Goal: Task Accomplishment & Management: Use online tool/utility

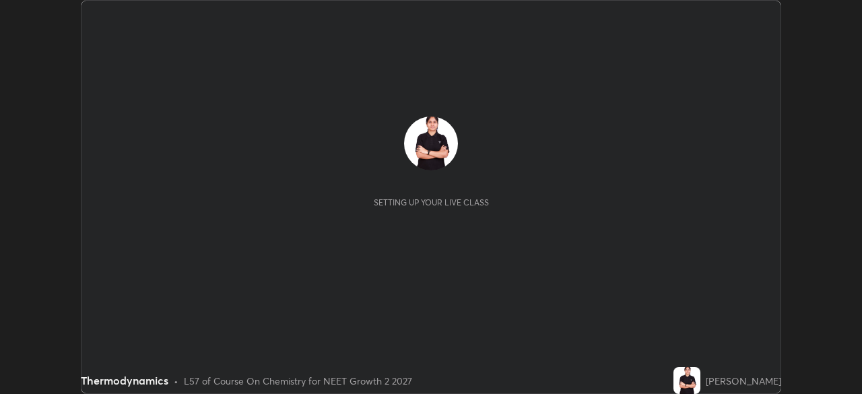
scroll to position [394, 861]
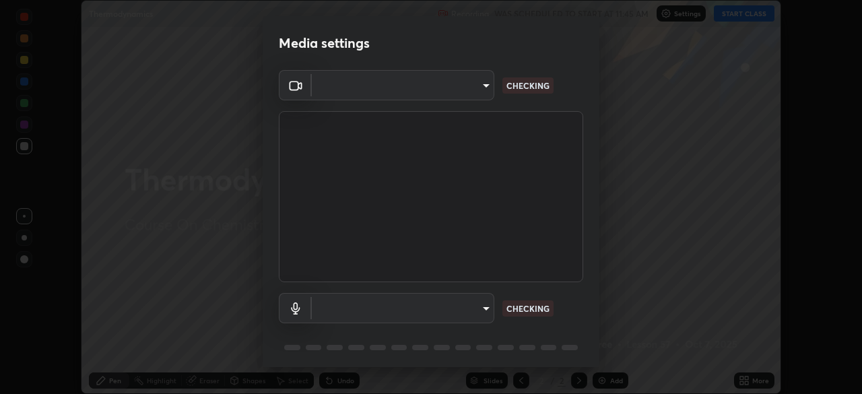
type input "5402053dac797fbd6203b9055fefd71c8703e877445e1219393e3e645ba4b0f2"
click at [377, 304] on body "Erase all Thermodynamics Recording WAS SCHEDULED TO START AT 11:45 AM Settings …" at bounding box center [431, 197] width 862 height 394
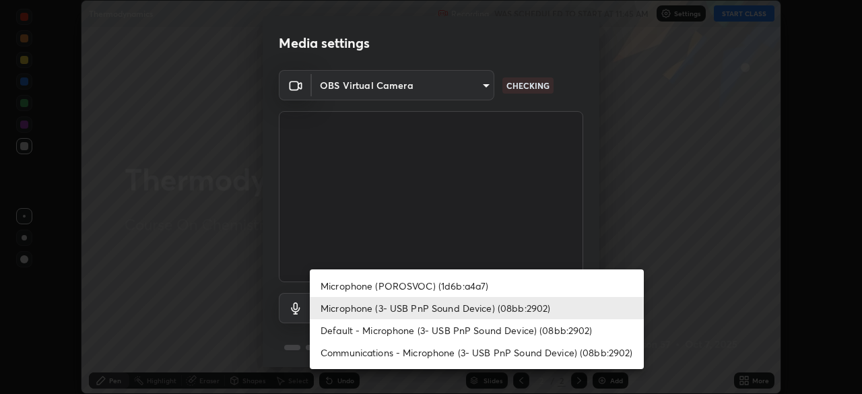
click at [366, 327] on li "Default - Microphone (3- USB PnP Sound Device) (08bb:2902)" at bounding box center [477, 330] width 334 height 22
type input "default"
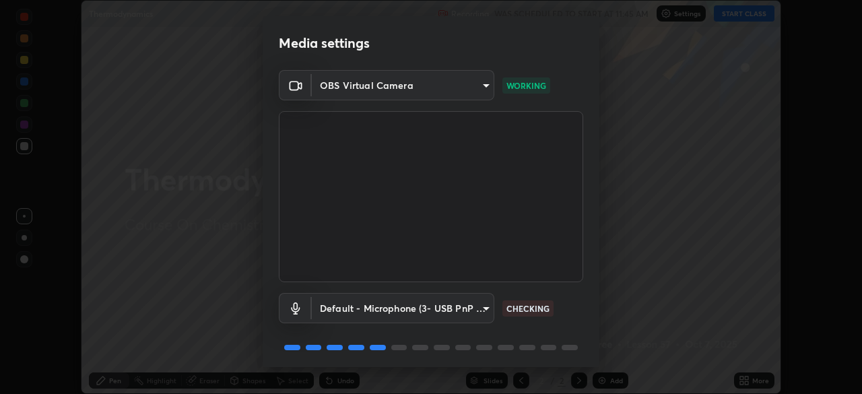
scroll to position [48, 0]
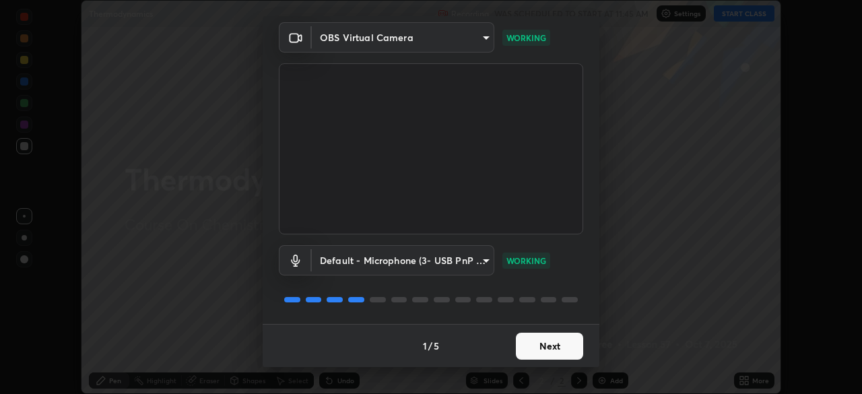
click at [551, 348] on button "Next" at bounding box center [549, 346] width 67 height 27
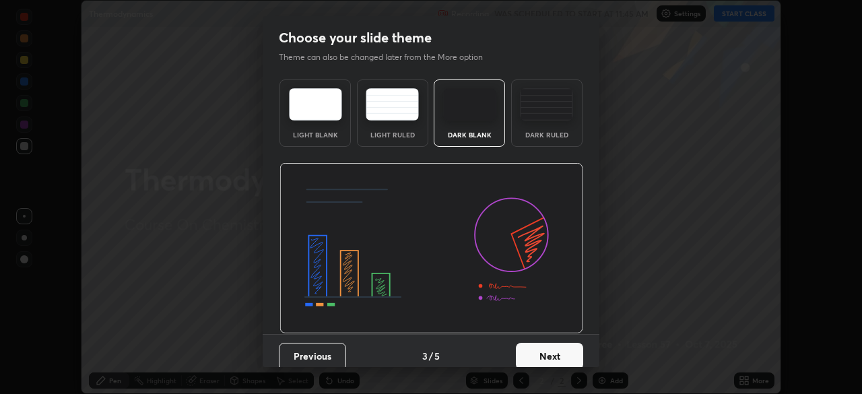
click at [556, 348] on button "Next" at bounding box center [549, 356] width 67 height 27
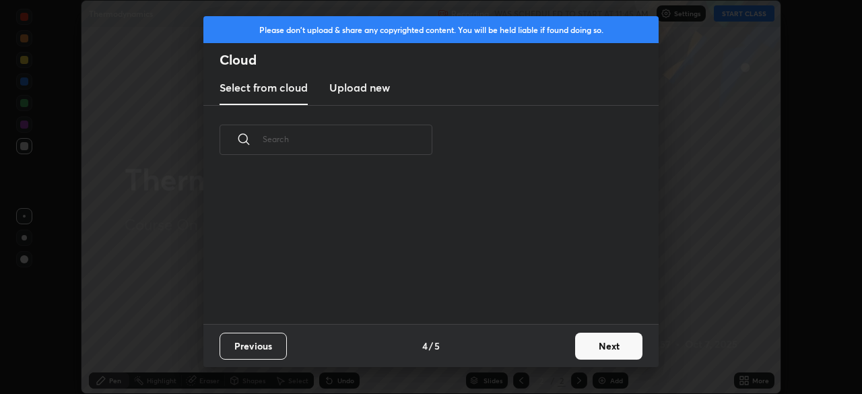
click at [607, 348] on button "Next" at bounding box center [608, 346] width 67 height 27
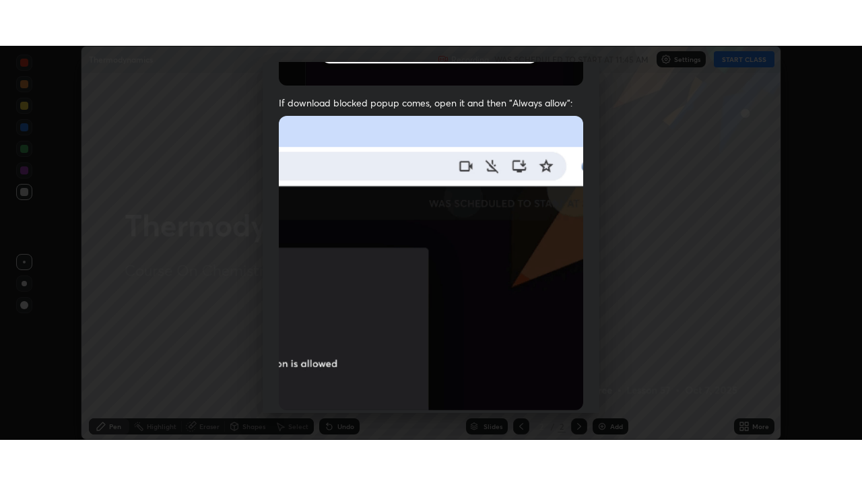
scroll to position [323, 0]
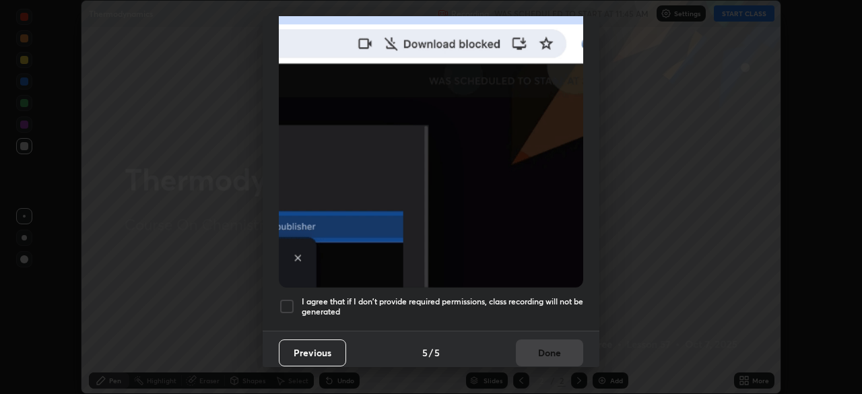
click at [286, 299] on div at bounding box center [287, 306] width 16 height 16
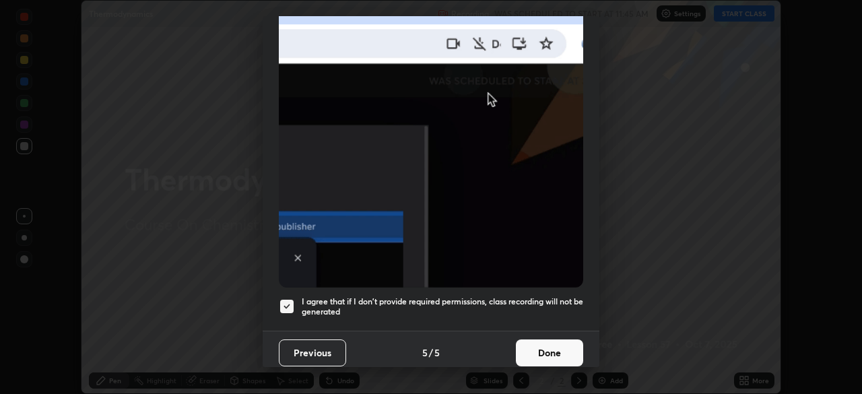
click at [540, 348] on button "Done" at bounding box center [549, 352] width 67 height 27
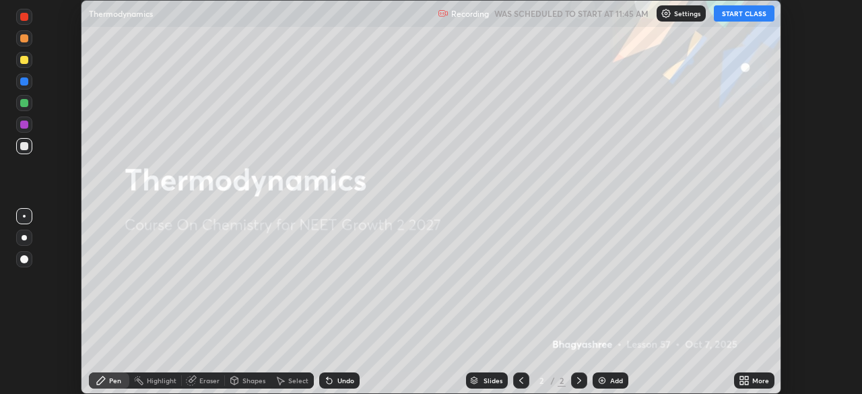
click at [729, 14] on button "START CLASS" at bounding box center [744, 13] width 61 height 16
click at [742, 381] on icon at bounding box center [741, 382] width 3 height 3
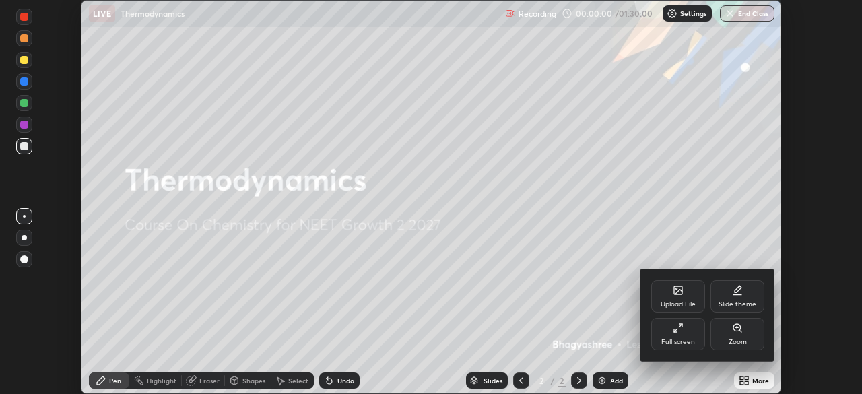
click at [676, 339] on div "Full screen" at bounding box center [678, 342] width 34 height 7
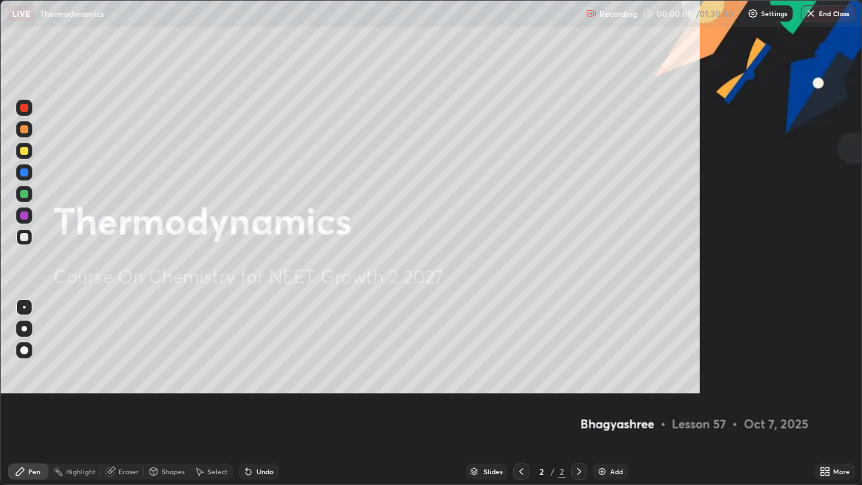
scroll to position [485, 862]
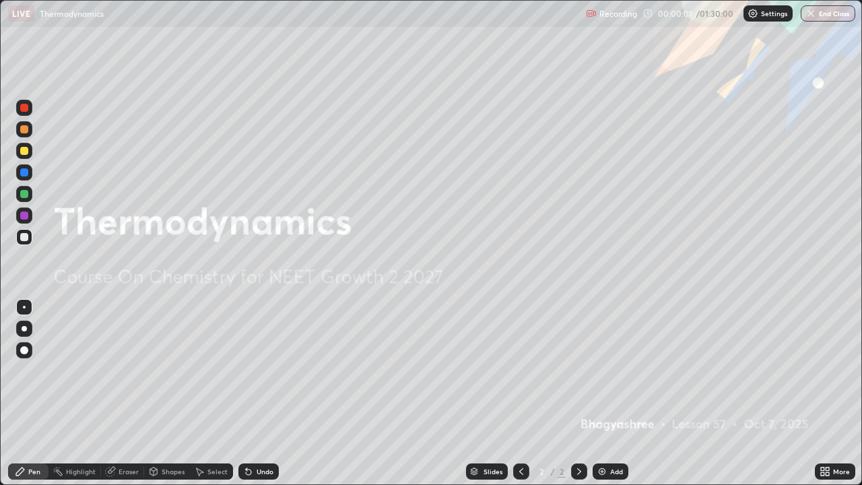
click at [604, 393] on img at bounding box center [602, 471] width 11 height 11
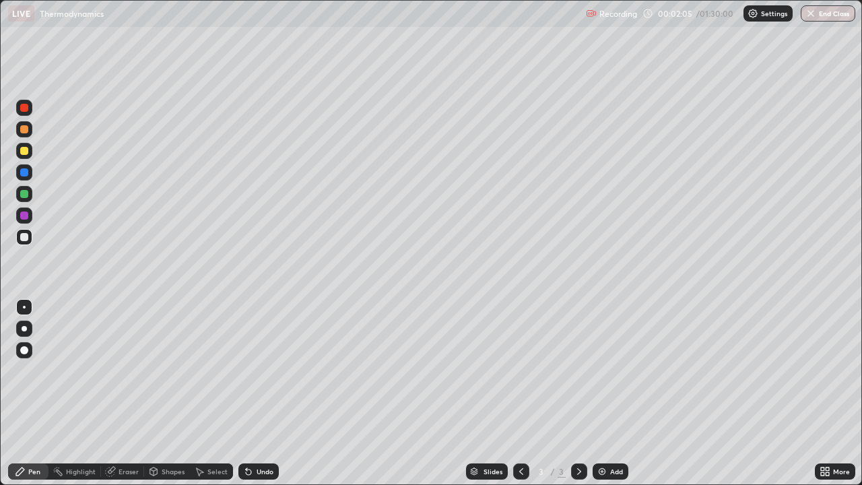
click at [253, 393] on div "Undo" at bounding box center [258, 471] width 40 height 16
click at [32, 174] on div at bounding box center [24, 172] width 16 height 16
click at [24, 195] on div at bounding box center [24, 194] width 8 height 8
click at [31, 238] on div at bounding box center [24, 237] width 16 height 16
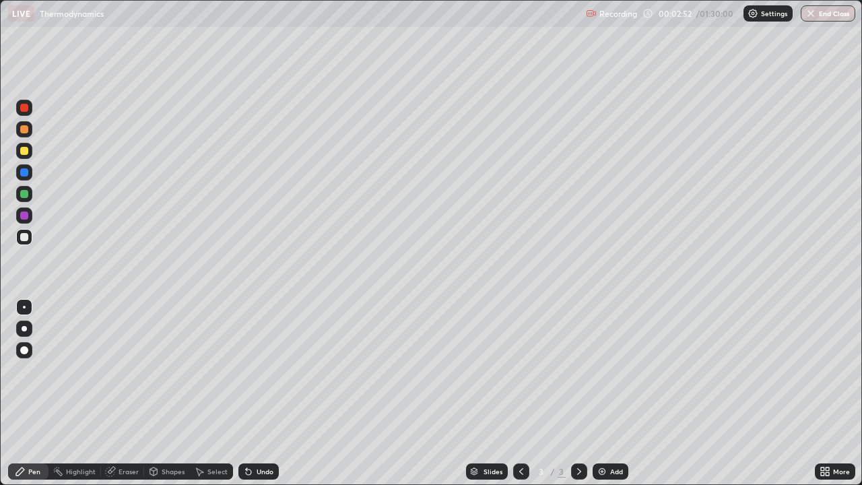
click at [27, 236] on div at bounding box center [24, 237] width 8 height 8
click at [125, 393] on div "Eraser" at bounding box center [129, 471] width 20 height 7
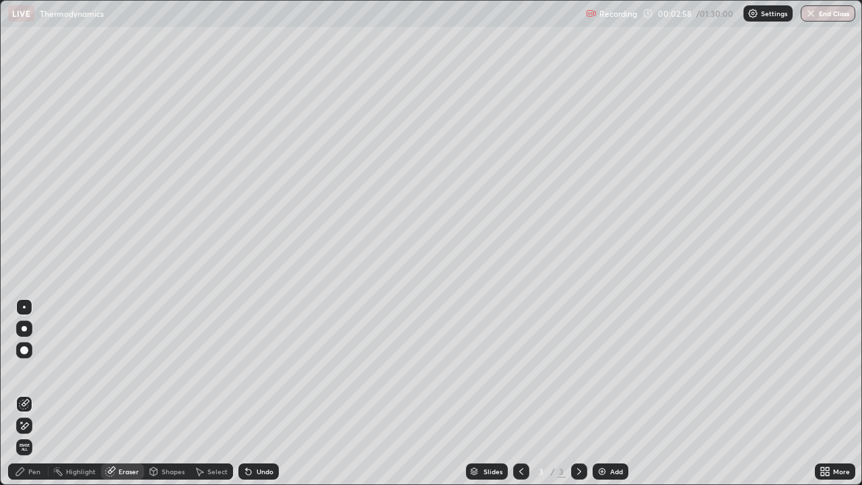
click at [28, 393] on div "Pen" at bounding box center [34, 471] width 12 height 7
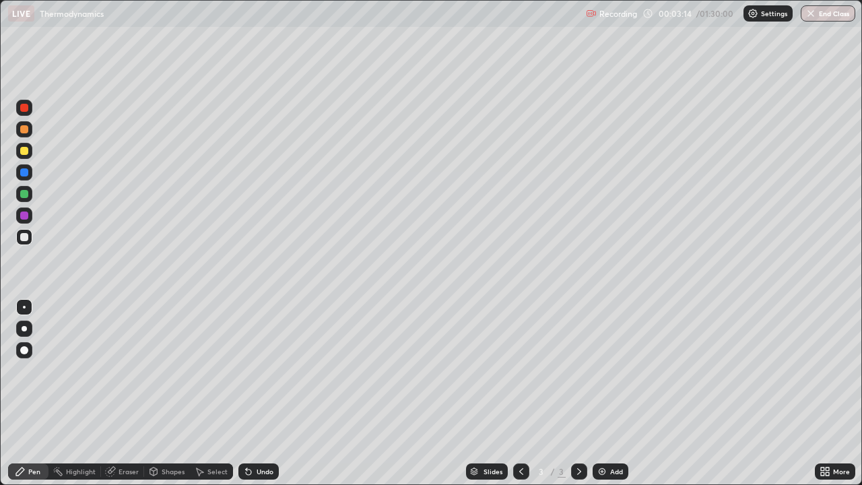
click at [22, 219] on div at bounding box center [24, 215] width 8 height 8
click at [25, 172] on div at bounding box center [24, 172] width 8 height 8
click at [30, 148] on div at bounding box center [24, 151] width 16 height 16
click at [604, 393] on img at bounding box center [602, 471] width 11 height 11
click at [28, 129] on div at bounding box center [24, 129] width 8 height 8
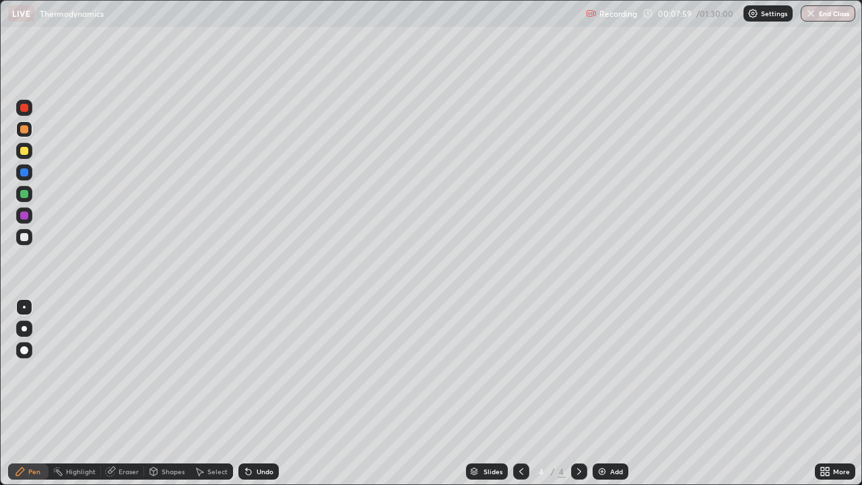
click at [24, 238] on div at bounding box center [24, 237] width 8 height 8
click at [30, 216] on div at bounding box center [24, 215] width 16 height 16
click at [26, 193] on div at bounding box center [24, 194] width 8 height 8
click at [28, 218] on div at bounding box center [24, 215] width 8 height 8
click at [25, 216] on div at bounding box center [24, 215] width 8 height 8
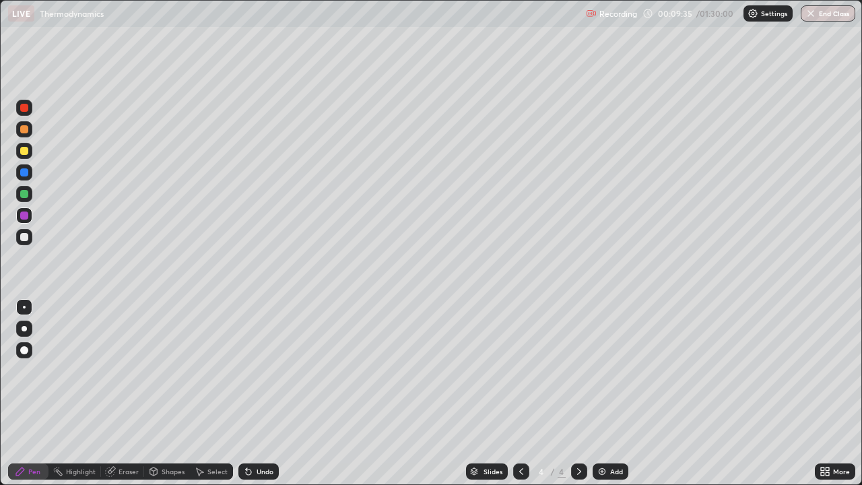
click at [24, 242] on div at bounding box center [24, 237] width 16 height 16
click at [601, 393] on img at bounding box center [602, 471] width 11 height 11
click at [25, 218] on div at bounding box center [24, 215] width 8 height 8
click at [28, 109] on div at bounding box center [24, 108] width 8 height 8
click at [24, 240] on div at bounding box center [24, 237] width 8 height 8
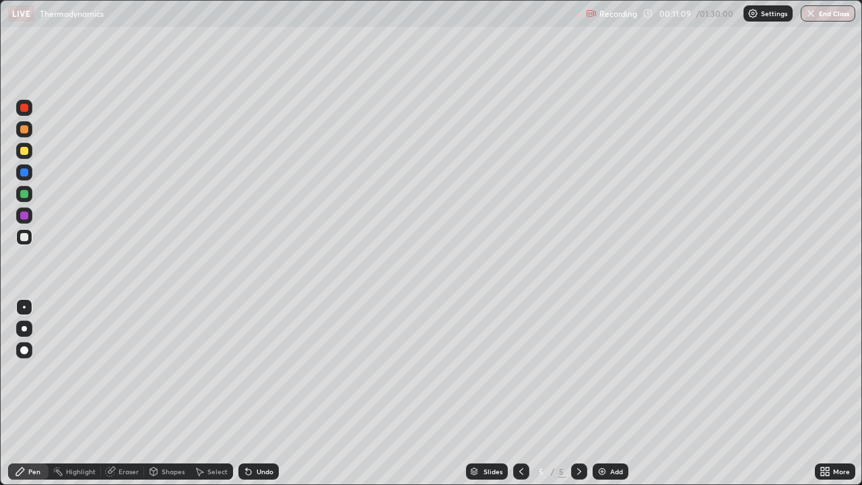
click at [28, 218] on div at bounding box center [24, 215] width 8 height 8
click at [25, 200] on div at bounding box center [24, 194] width 16 height 16
click at [31, 240] on div at bounding box center [24, 237] width 16 height 16
click at [521, 393] on icon at bounding box center [521, 471] width 11 height 11
click at [576, 393] on icon at bounding box center [579, 471] width 11 height 11
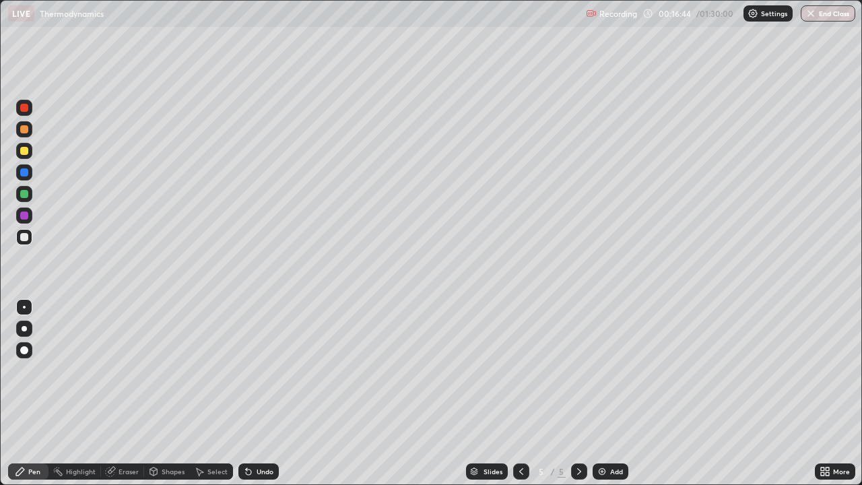
click at [26, 106] on div at bounding box center [24, 108] width 8 height 8
click at [208, 393] on div "Select" at bounding box center [217, 471] width 20 height 7
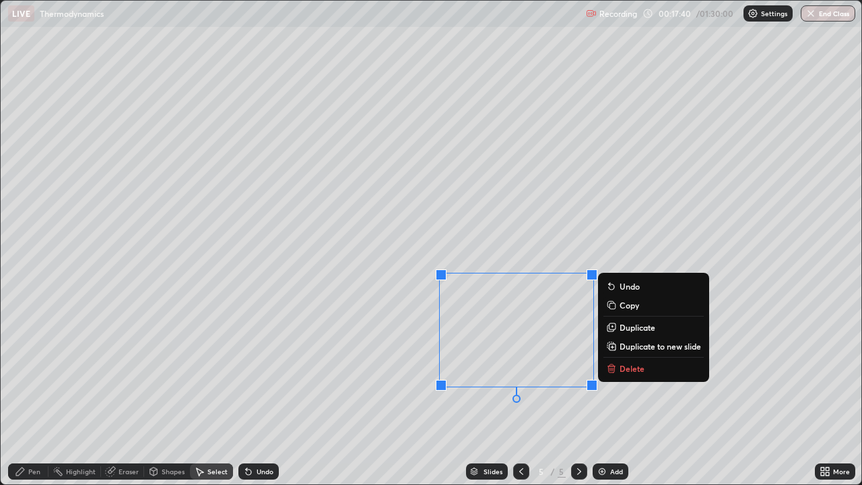
click at [638, 368] on p "Delete" at bounding box center [632, 368] width 25 height 11
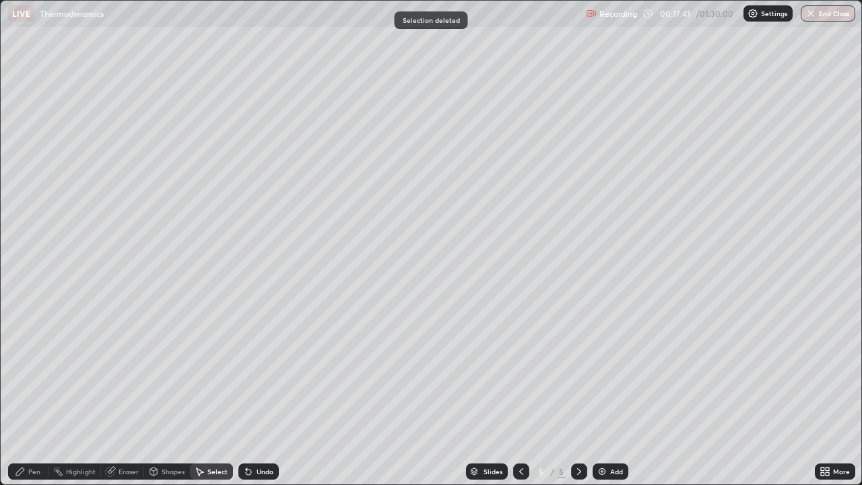
click at [28, 393] on div "Pen" at bounding box center [28, 471] width 40 height 16
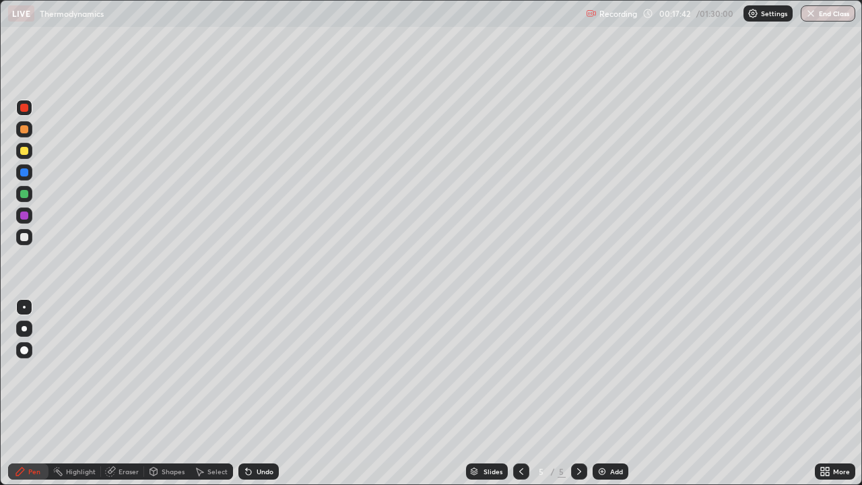
click at [25, 172] on div at bounding box center [24, 172] width 8 height 8
click at [22, 127] on div at bounding box center [24, 129] width 8 height 8
click at [246, 393] on icon at bounding box center [246, 468] width 1 height 1
click at [609, 393] on div "Add" at bounding box center [611, 471] width 36 height 16
click at [38, 393] on div "Pen" at bounding box center [34, 471] width 12 height 7
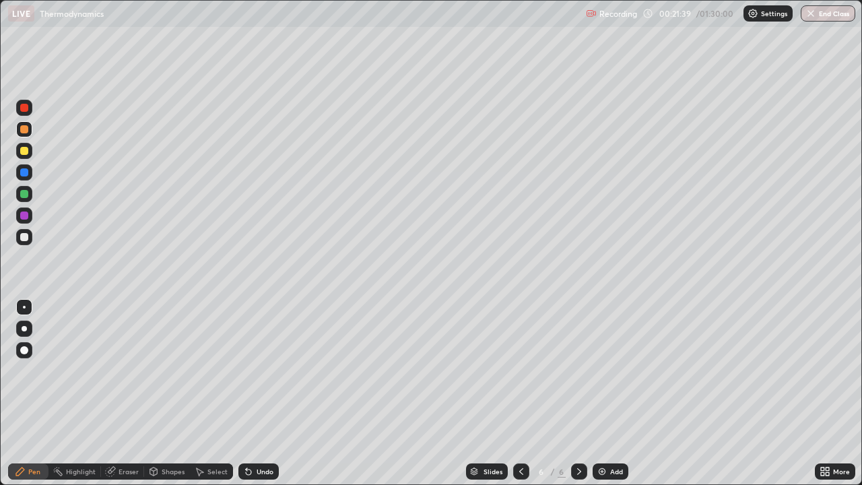
click at [25, 236] on div at bounding box center [24, 237] width 8 height 8
click at [26, 110] on div at bounding box center [24, 108] width 8 height 8
click at [26, 240] on div at bounding box center [24, 237] width 8 height 8
click at [23, 127] on div at bounding box center [24, 129] width 8 height 8
click at [31, 236] on div at bounding box center [24, 237] width 16 height 16
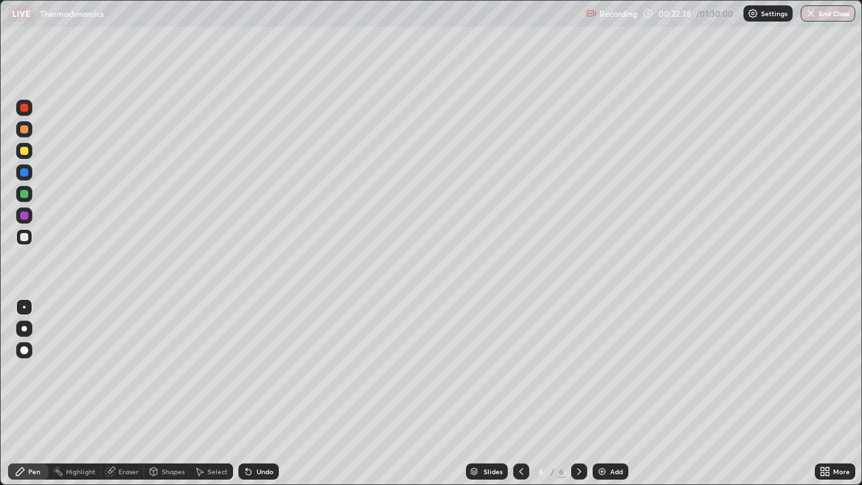
click at [251, 393] on icon at bounding box center [248, 471] width 11 height 11
click at [20, 152] on div at bounding box center [24, 151] width 8 height 8
click at [19, 215] on div at bounding box center [24, 215] width 16 height 16
click at [608, 393] on div "Add" at bounding box center [611, 471] width 36 height 16
click at [26, 238] on div at bounding box center [24, 237] width 8 height 8
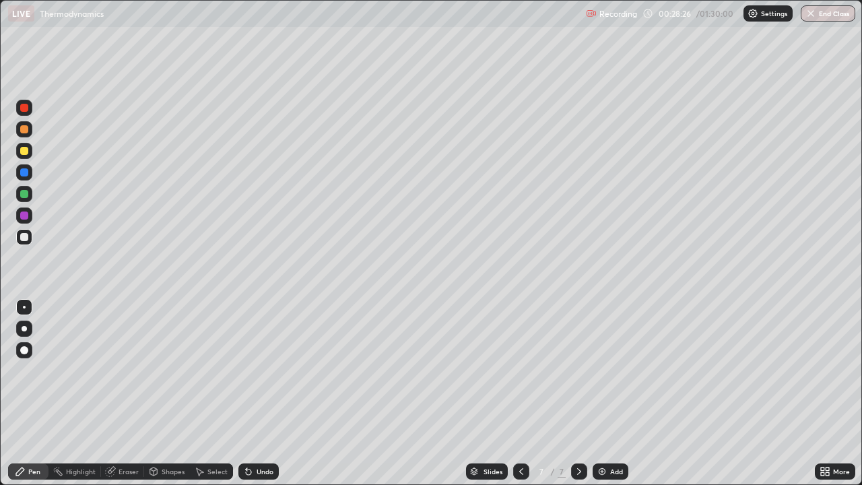
click at [17, 217] on div at bounding box center [24, 215] width 16 height 16
click at [520, 393] on icon at bounding box center [521, 471] width 11 height 11
click at [579, 393] on icon at bounding box center [579, 471] width 11 height 11
click at [22, 240] on div at bounding box center [24, 237] width 8 height 8
click at [25, 216] on div at bounding box center [24, 215] width 8 height 8
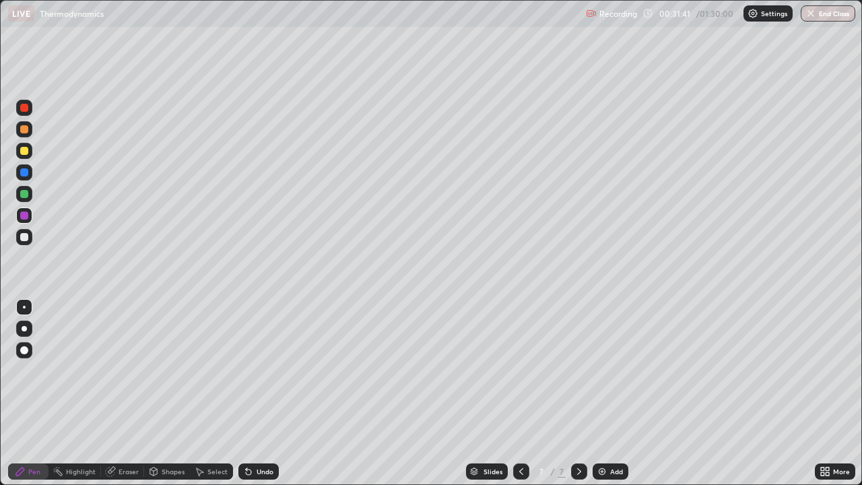
click at [22, 127] on div at bounding box center [24, 129] width 8 height 8
click at [578, 393] on icon at bounding box center [579, 471] width 11 height 11
click at [606, 393] on div "Add" at bounding box center [611, 471] width 36 height 16
click at [26, 242] on div at bounding box center [24, 237] width 16 height 16
click at [520, 393] on icon at bounding box center [521, 471] width 11 height 11
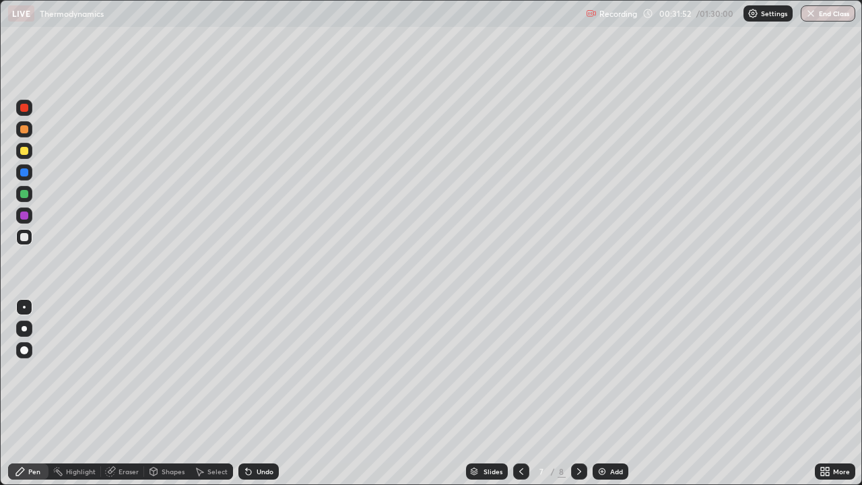
click at [27, 112] on div at bounding box center [24, 108] width 16 height 16
click at [579, 393] on icon at bounding box center [579, 471] width 11 height 11
click at [26, 238] on div at bounding box center [24, 237] width 8 height 8
click at [253, 393] on div "Undo" at bounding box center [258, 471] width 40 height 16
click at [248, 393] on icon at bounding box center [248, 471] width 5 height 5
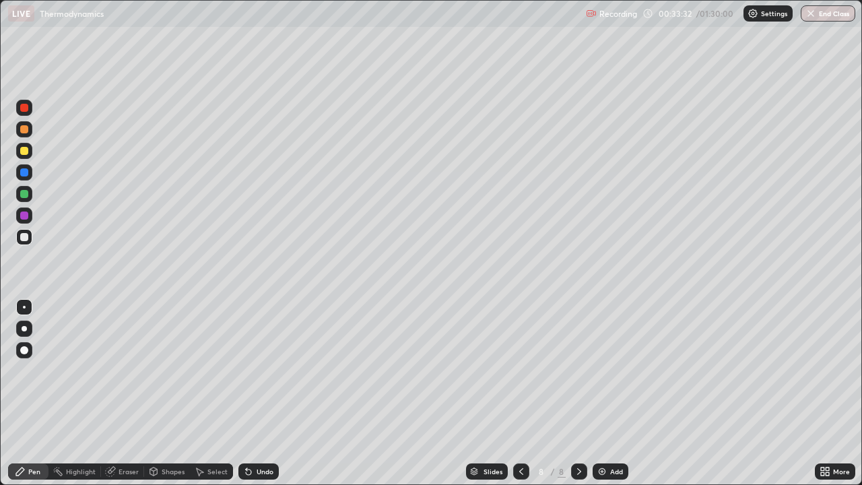
click at [253, 393] on div "Undo" at bounding box center [258, 471] width 40 height 16
click at [127, 393] on div "Eraser" at bounding box center [129, 471] width 20 height 7
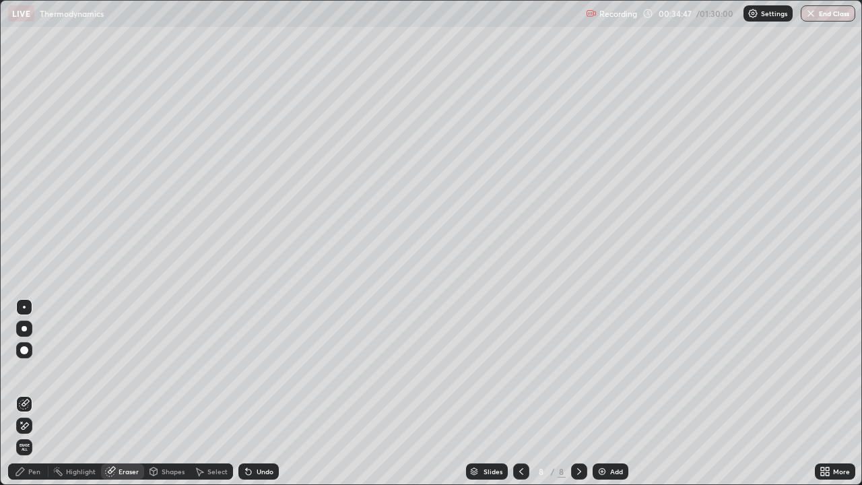
click at [30, 393] on div "Pen" at bounding box center [34, 471] width 12 height 7
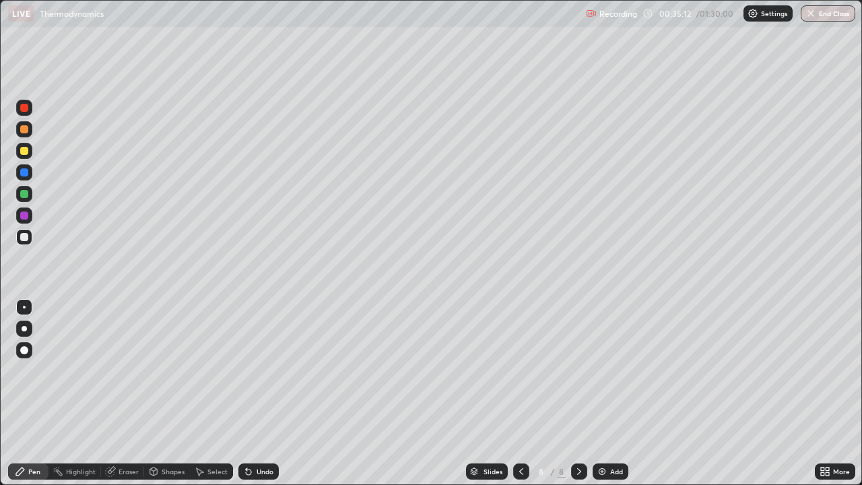
click at [520, 393] on icon at bounding box center [521, 471] width 11 height 11
click at [572, 393] on div at bounding box center [579, 471] width 16 height 16
click at [199, 393] on icon at bounding box center [200, 472] width 7 height 8
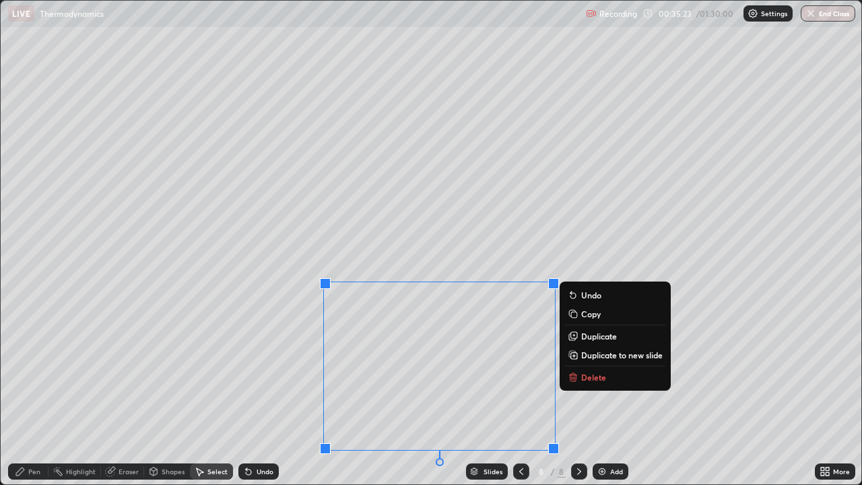
click at [606, 381] on p "Delete" at bounding box center [593, 377] width 25 height 11
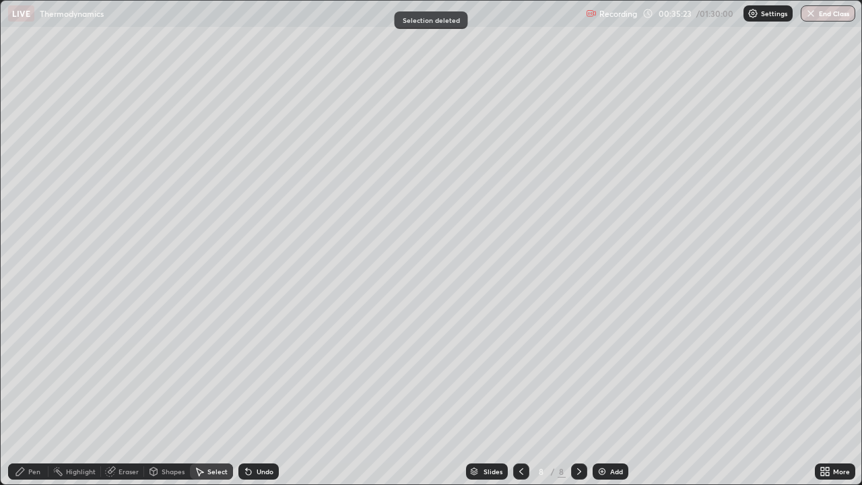
click at [520, 393] on icon at bounding box center [521, 471] width 11 height 11
click at [584, 393] on div at bounding box center [579, 471] width 16 height 16
click at [32, 393] on div "Pen" at bounding box center [34, 471] width 12 height 7
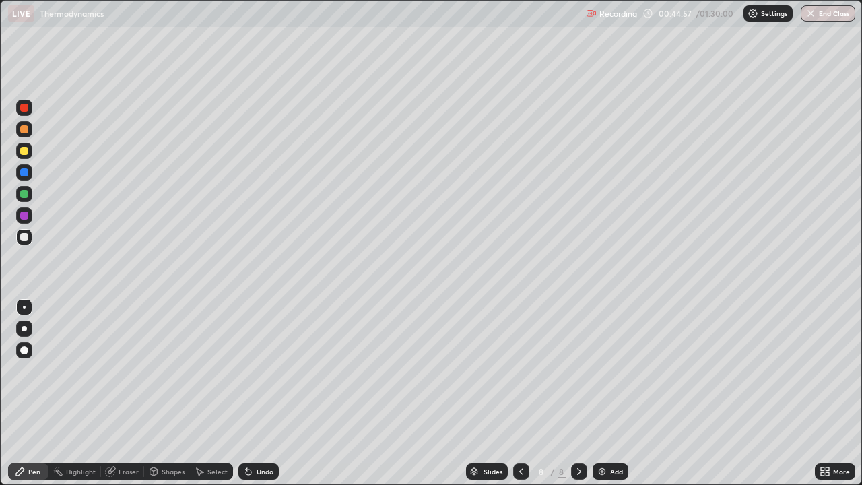
click at [27, 133] on div at bounding box center [24, 129] width 16 height 16
click at [610, 393] on div "Add" at bounding box center [611, 471] width 36 height 16
click at [199, 393] on icon at bounding box center [199, 471] width 11 height 11
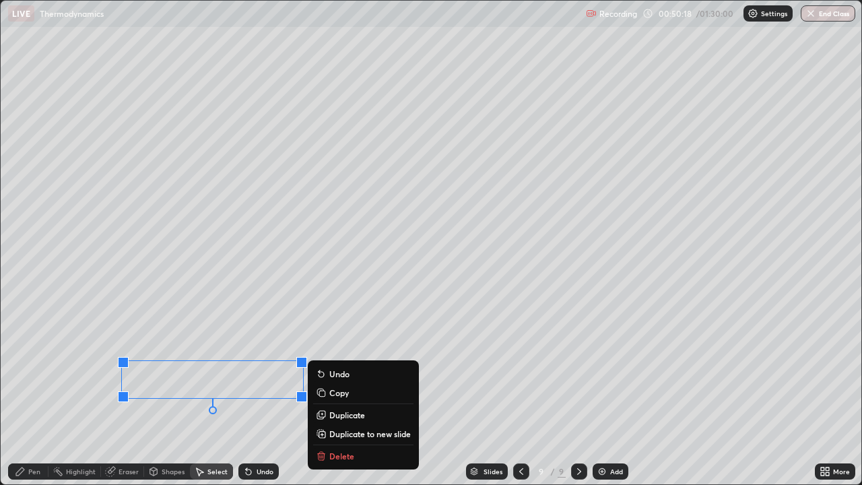
click at [341, 393] on div "Slides 9 / 9 Add" at bounding box center [547, 471] width 536 height 27
click at [344, 393] on p "Delete" at bounding box center [341, 456] width 25 height 11
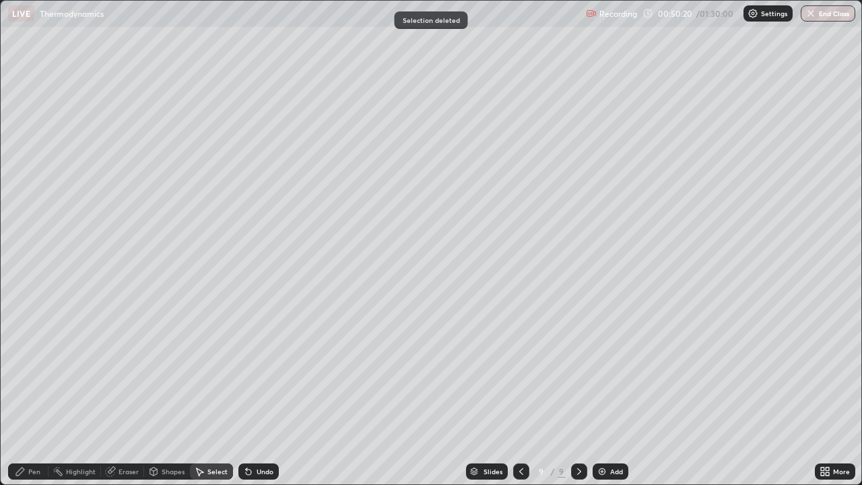
click at [26, 393] on div "Pen" at bounding box center [28, 471] width 40 height 16
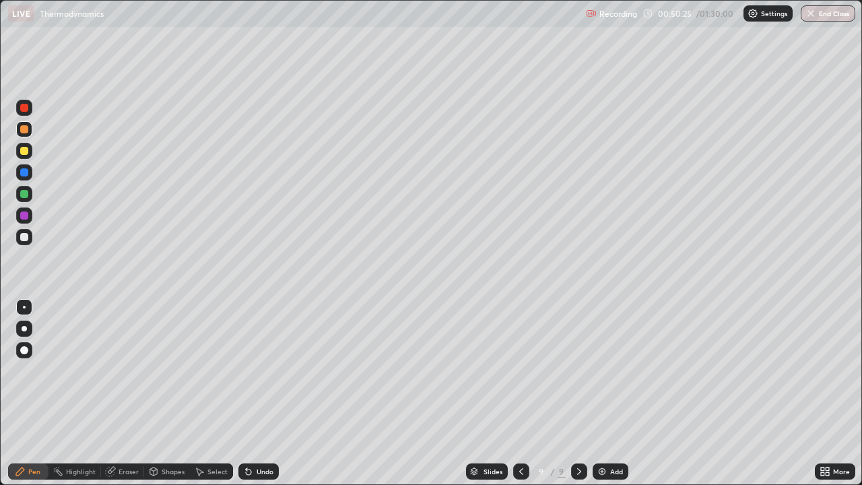
click at [25, 237] on div at bounding box center [24, 237] width 8 height 8
click at [30, 201] on div at bounding box center [24, 194] width 16 height 22
click at [26, 177] on div at bounding box center [24, 172] width 16 height 16
click at [26, 239] on div at bounding box center [24, 237] width 8 height 8
click at [23, 218] on div at bounding box center [24, 215] width 8 height 8
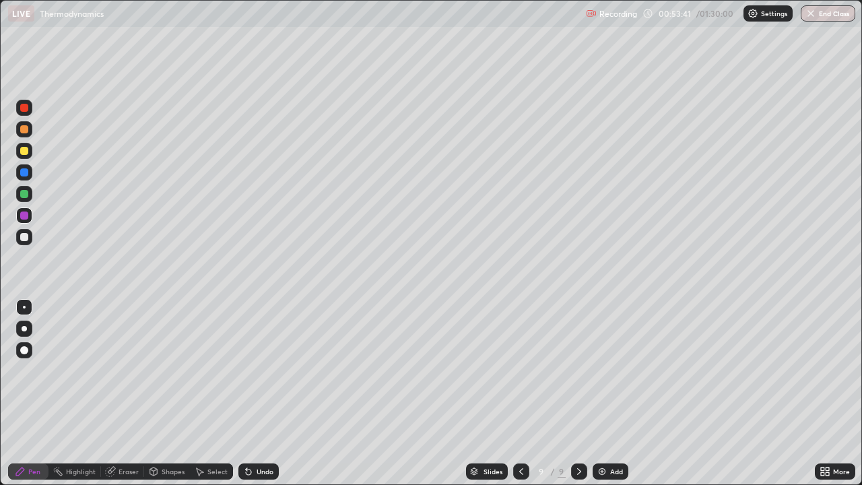
click at [26, 238] on div at bounding box center [24, 237] width 8 height 8
click at [22, 216] on div at bounding box center [24, 215] width 8 height 8
click at [607, 393] on div "Add" at bounding box center [611, 471] width 36 height 16
click at [28, 240] on div at bounding box center [24, 237] width 16 height 16
click at [257, 393] on div "Undo" at bounding box center [265, 471] width 17 height 7
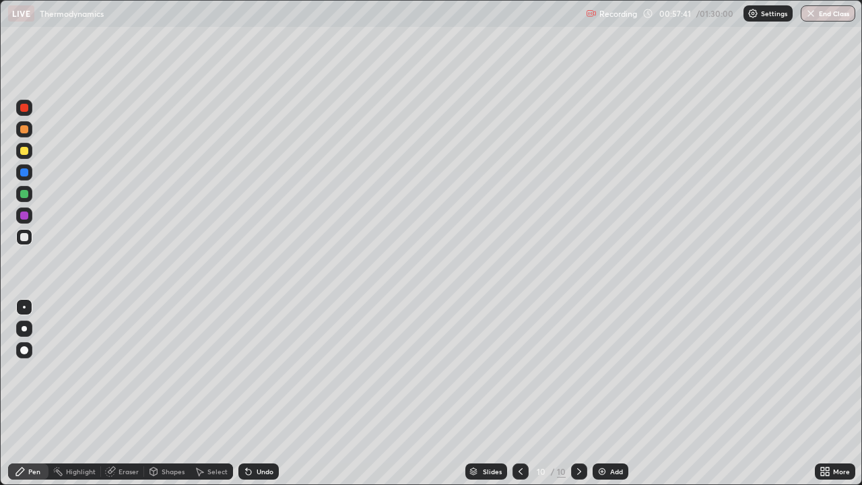
click at [257, 393] on div "Undo" at bounding box center [265, 471] width 17 height 7
click at [258, 393] on div "Undo" at bounding box center [265, 471] width 17 height 7
click at [26, 178] on div at bounding box center [24, 172] width 16 height 16
click at [249, 393] on icon at bounding box center [248, 471] width 5 height 5
click at [24, 240] on div at bounding box center [24, 237] width 8 height 8
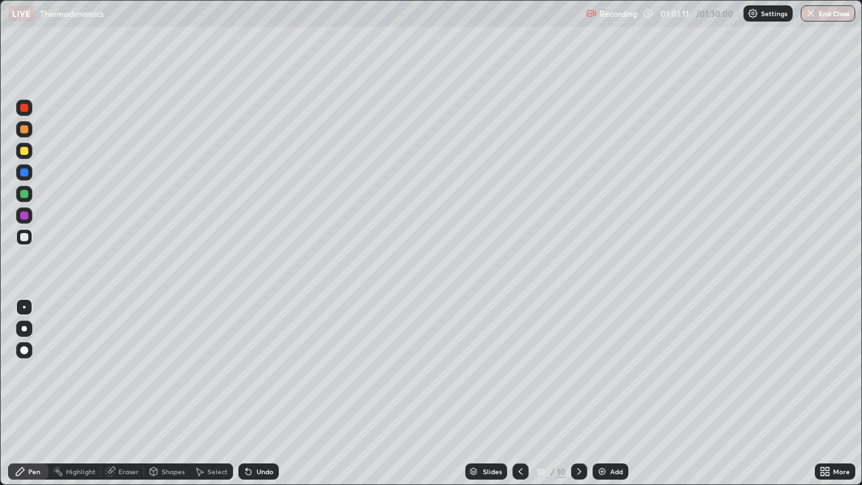
click at [252, 393] on div "Undo" at bounding box center [258, 471] width 40 height 16
click at [24, 146] on div at bounding box center [24, 151] width 16 height 16
click at [249, 393] on icon at bounding box center [248, 471] width 11 height 11
click at [251, 393] on div "Undo" at bounding box center [258, 471] width 40 height 16
click at [256, 393] on div "Undo" at bounding box center [258, 471] width 40 height 16
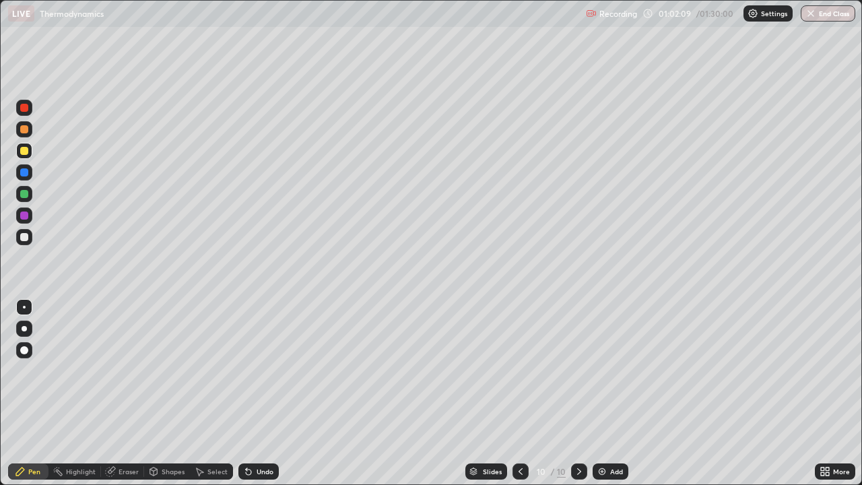
click at [24, 218] on div at bounding box center [24, 215] width 8 height 8
click at [24, 199] on div at bounding box center [24, 194] width 16 height 16
click at [26, 218] on div at bounding box center [24, 215] width 8 height 8
click at [29, 198] on div at bounding box center [24, 194] width 16 height 16
click at [252, 393] on div "Undo" at bounding box center [258, 471] width 40 height 16
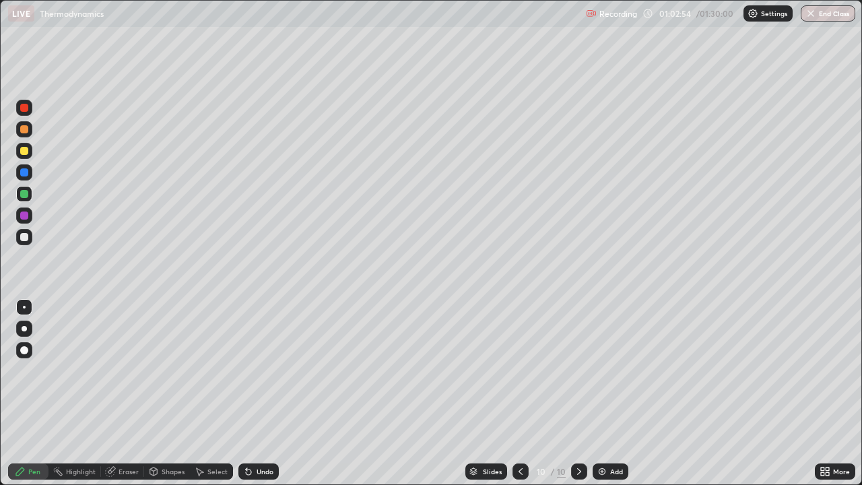
click at [257, 393] on div "Undo" at bounding box center [265, 471] width 17 height 7
click at [22, 217] on div at bounding box center [24, 215] width 8 height 8
click at [24, 194] on div at bounding box center [24, 194] width 8 height 8
click at [603, 393] on img at bounding box center [602, 471] width 11 height 11
click at [25, 238] on div at bounding box center [24, 237] width 8 height 8
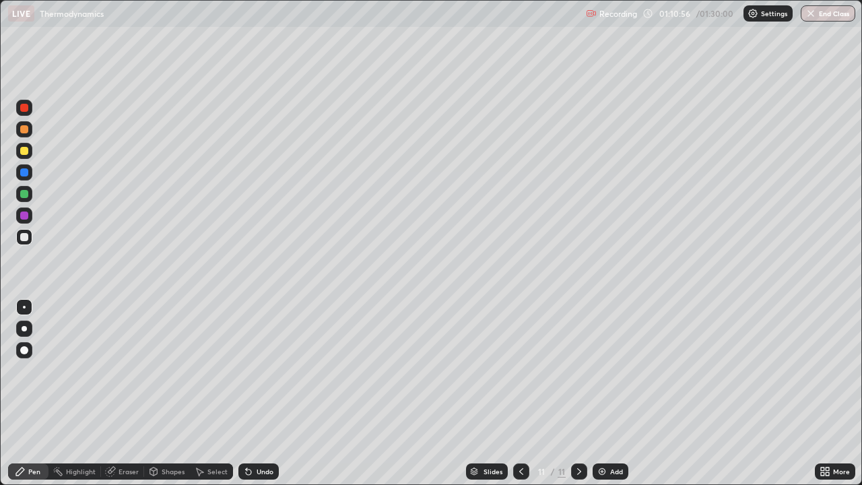
click at [24, 199] on div at bounding box center [24, 194] width 16 height 16
click at [24, 238] on div at bounding box center [24, 237] width 8 height 8
click at [19, 176] on div at bounding box center [24, 172] width 16 height 16
click at [28, 243] on div at bounding box center [24, 237] width 16 height 16
click at [608, 393] on div "Add" at bounding box center [611, 471] width 36 height 16
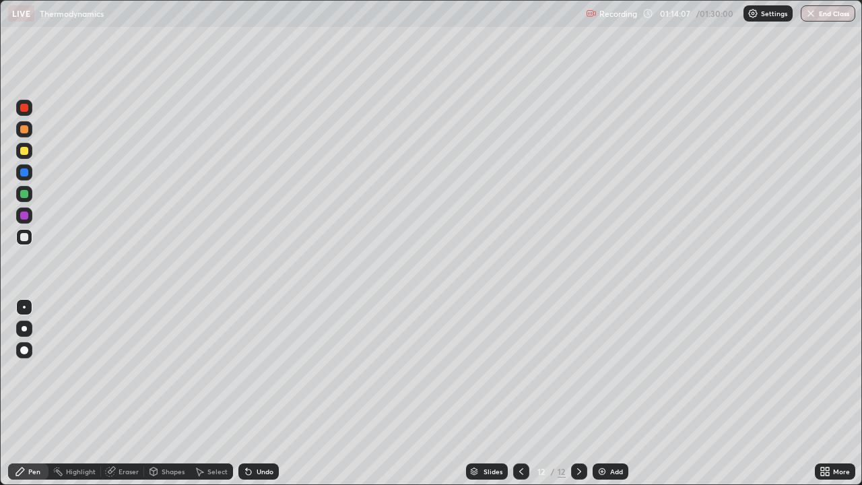
click at [32, 240] on div at bounding box center [24, 237] width 16 height 16
click at [204, 393] on div "Select" at bounding box center [211, 471] width 43 height 16
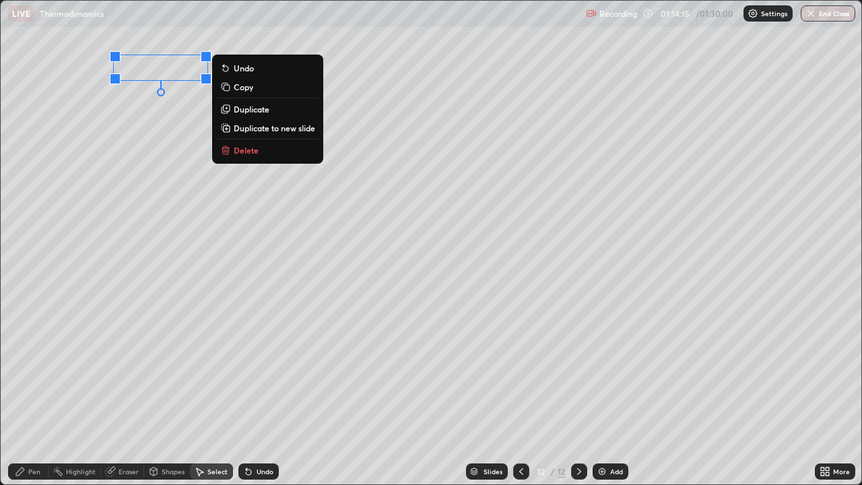
click at [248, 147] on p "Delete" at bounding box center [246, 150] width 25 height 11
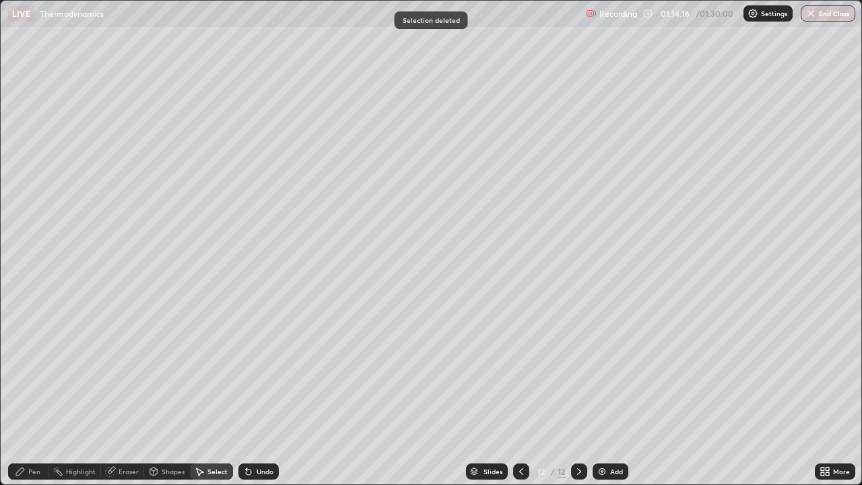
click at [29, 393] on div "Pen" at bounding box center [28, 471] width 40 height 16
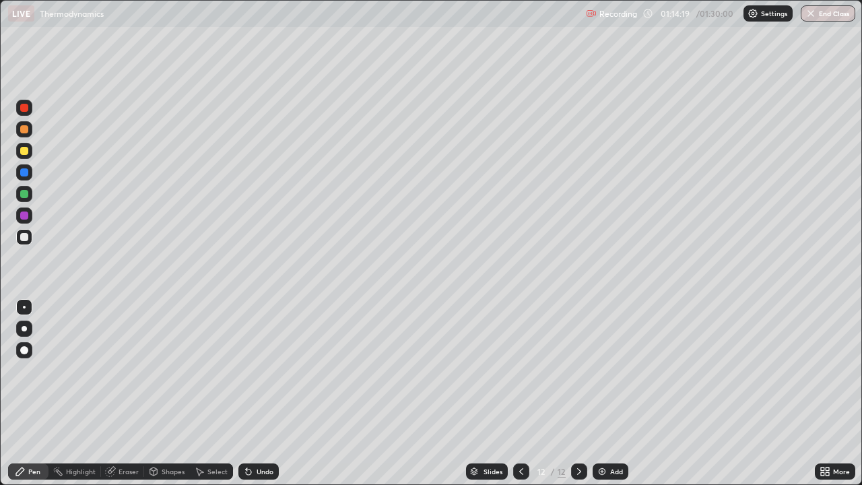
click at [201, 393] on div "Select" at bounding box center [211, 471] width 43 height 16
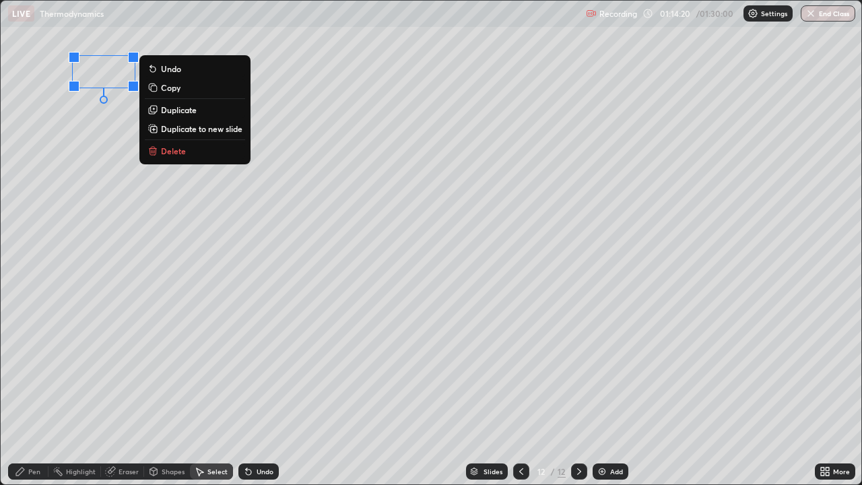
click at [193, 148] on button "Delete" at bounding box center [195, 151] width 100 height 16
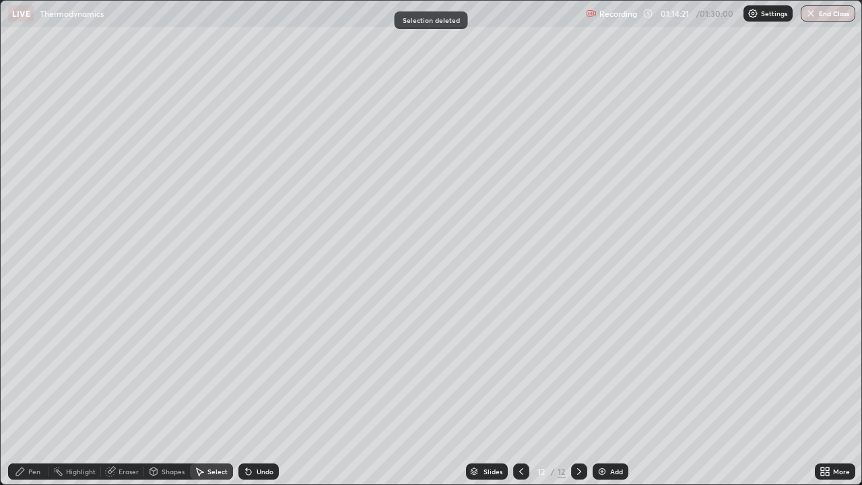
click at [28, 393] on div "Pen" at bounding box center [34, 471] width 12 height 7
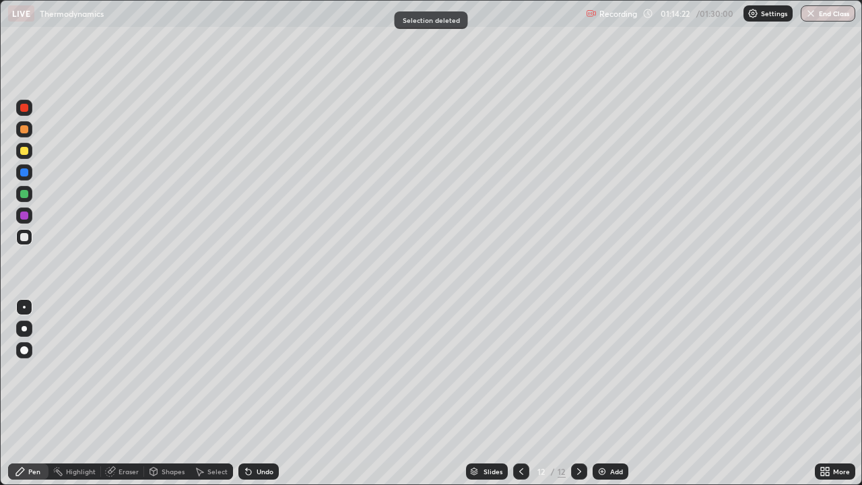
click at [26, 239] on div at bounding box center [24, 237] width 8 height 8
click at [120, 393] on div "Eraser" at bounding box center [129, 471] width 20 height 7
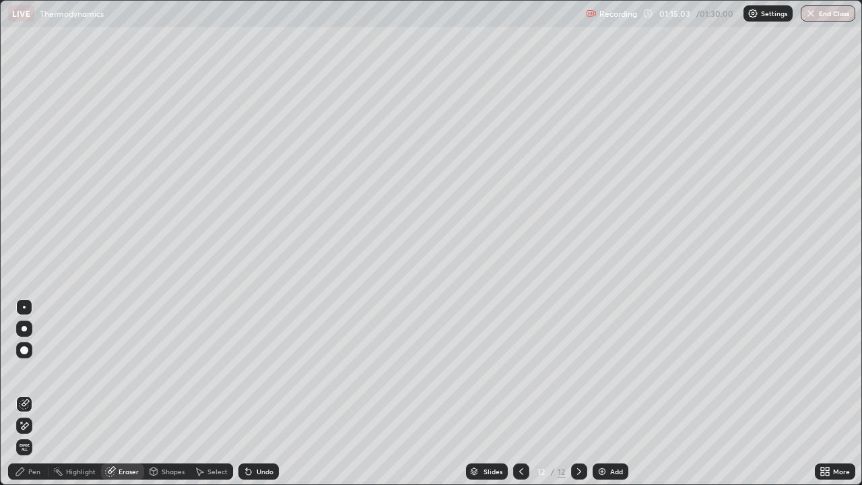
click at [33, 393] on div "Pen" at bounding box center [34, 471] width 12 height 7
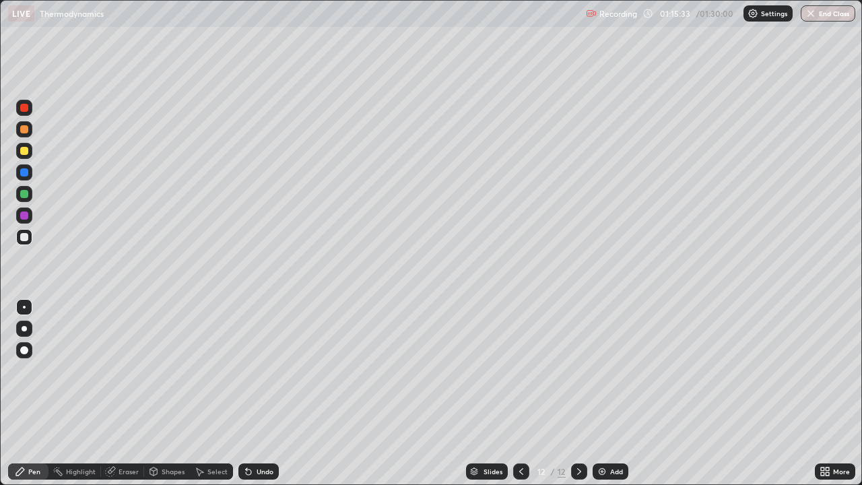
click at [27, 216] on div at bounding box center [24, 215] width 8 height 8
click at [23, 237] on div at bounding box center [24, 237] width 8 height 8
click at [26, 152] on div at bounding box center [24, 151] width 8 height 8
click at [810, 15] on img "button" at bounding box center [811, 13] width 11 height 11
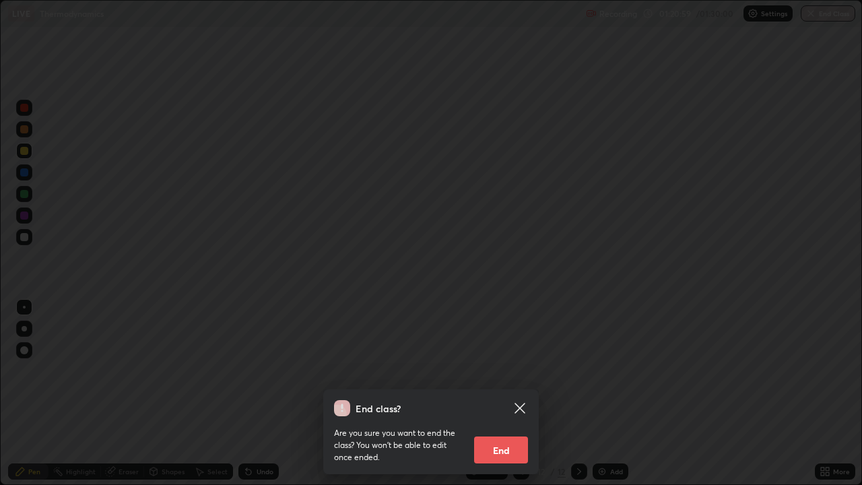
click at [515, 393] on button "End" at bounding box center [501, 449] width 54 height 27
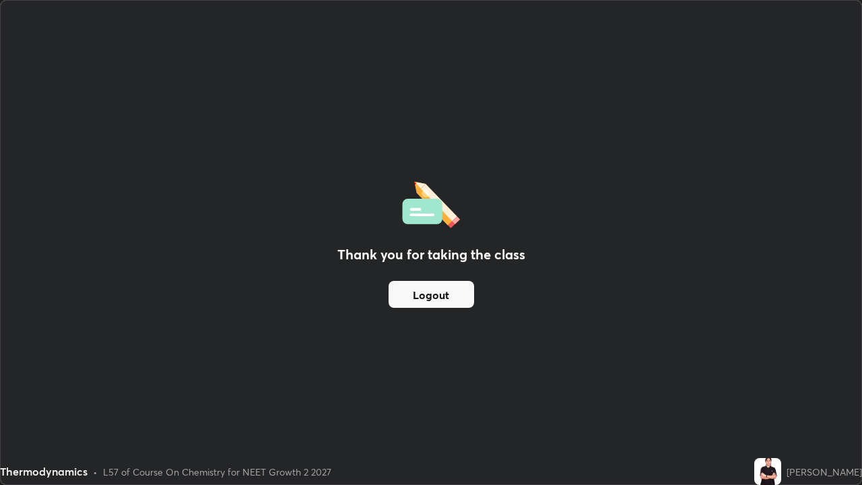
click at [457, 289] on button "Logout" at bounding box center [432, 294] width 86 height 27
